Goal: Task Accomplishment & Management: Manage account settings

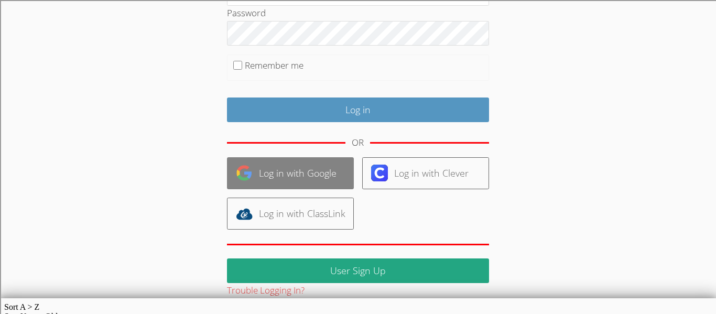
click at [266, 170] on link "Log in with Google" at bounding box center [290, 173] width 127 height 32
click at [324, 175] on link "Log in with Google" at bounding box center [290, 173] width 127 height 32
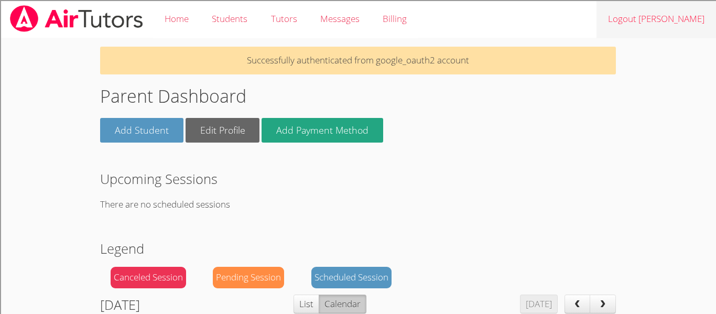
click at [665, 15] on link "Logout [PERSON_NAME]" at bounding box center [657, 19] width 120 height 38
